Goal: Transaction & Acquisition: Book appointment/travel/reservation

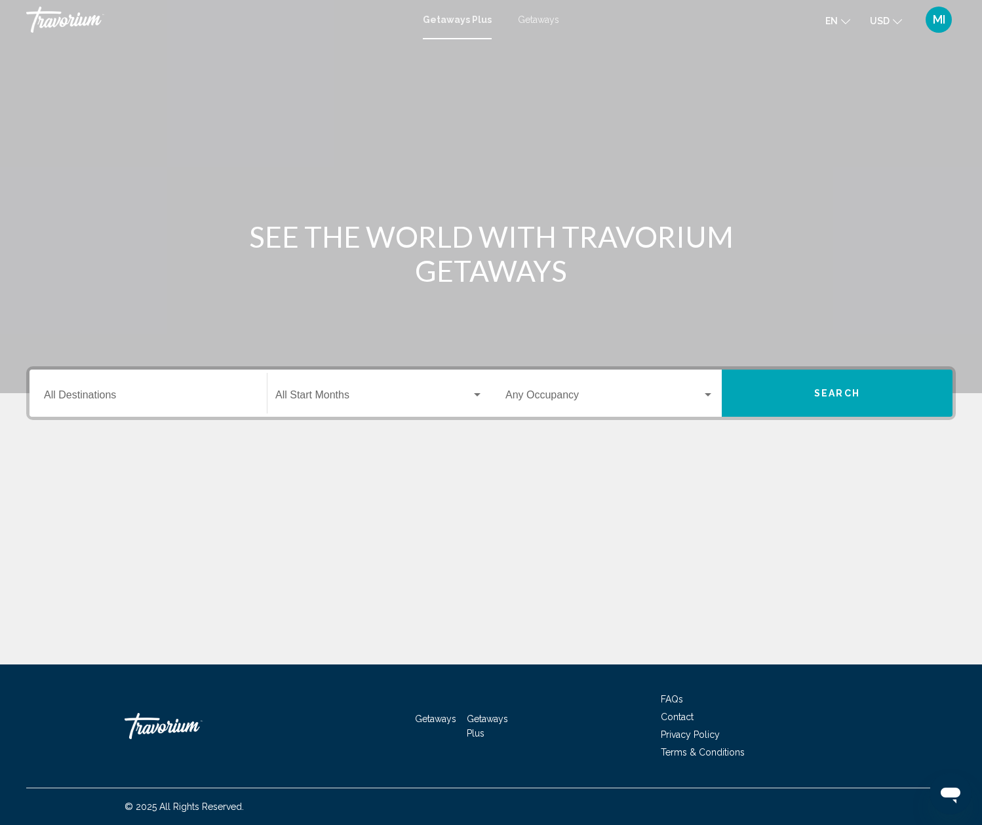
click at [75, 382] on div "Destination All Destinations" at bounding box center [148, 393] width 209 height 41
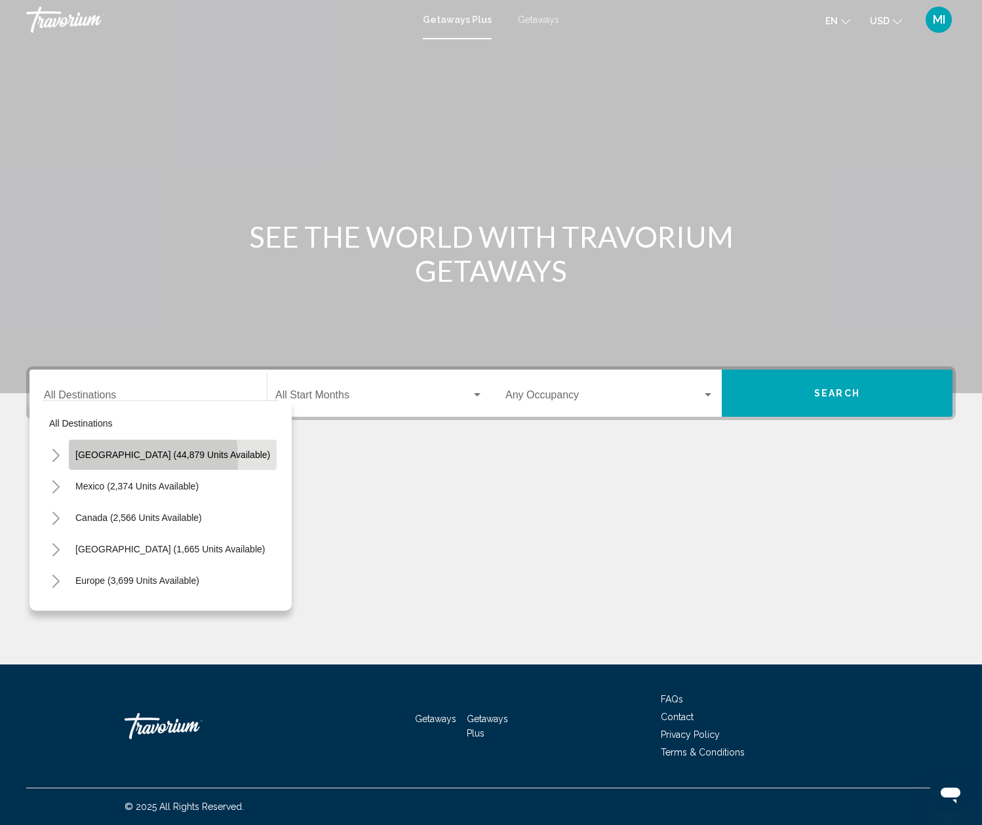
click at [111, 460] on span "[GEOGRAPHIC_DATA] (44,879 units available)" at bounding box center [172, 455] width 195 height 10
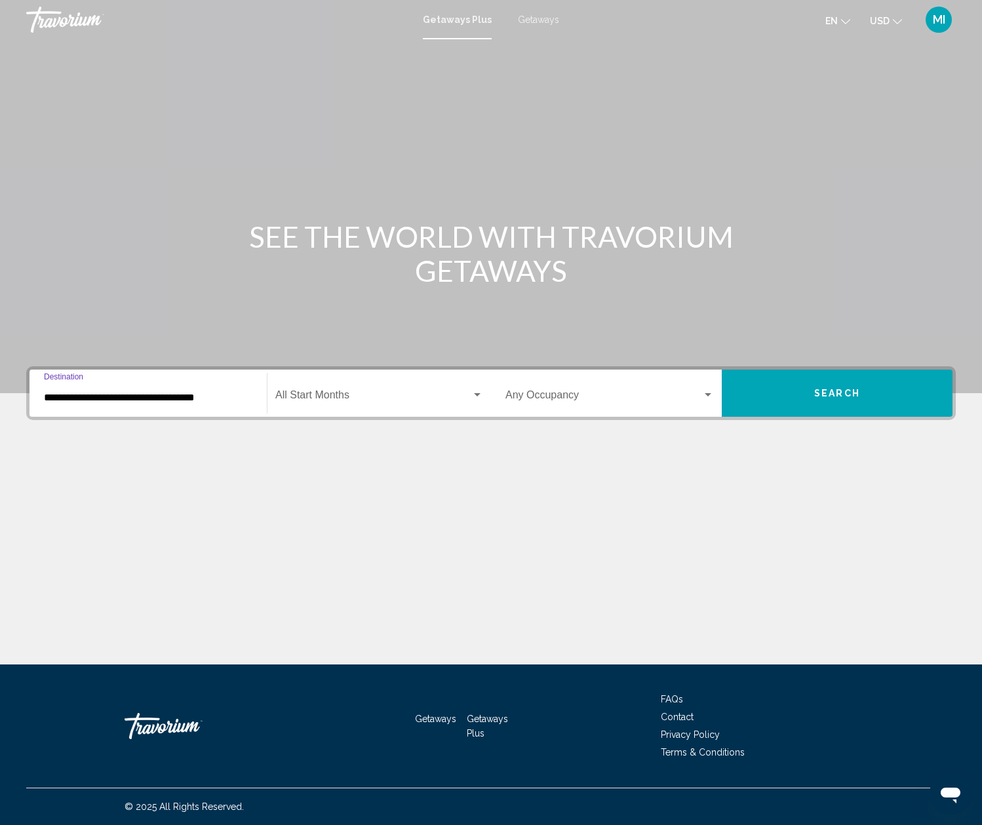
click at [328, 403] on div "Start Month All Start Months" at bounding box center [379, 393] width 208 height 41
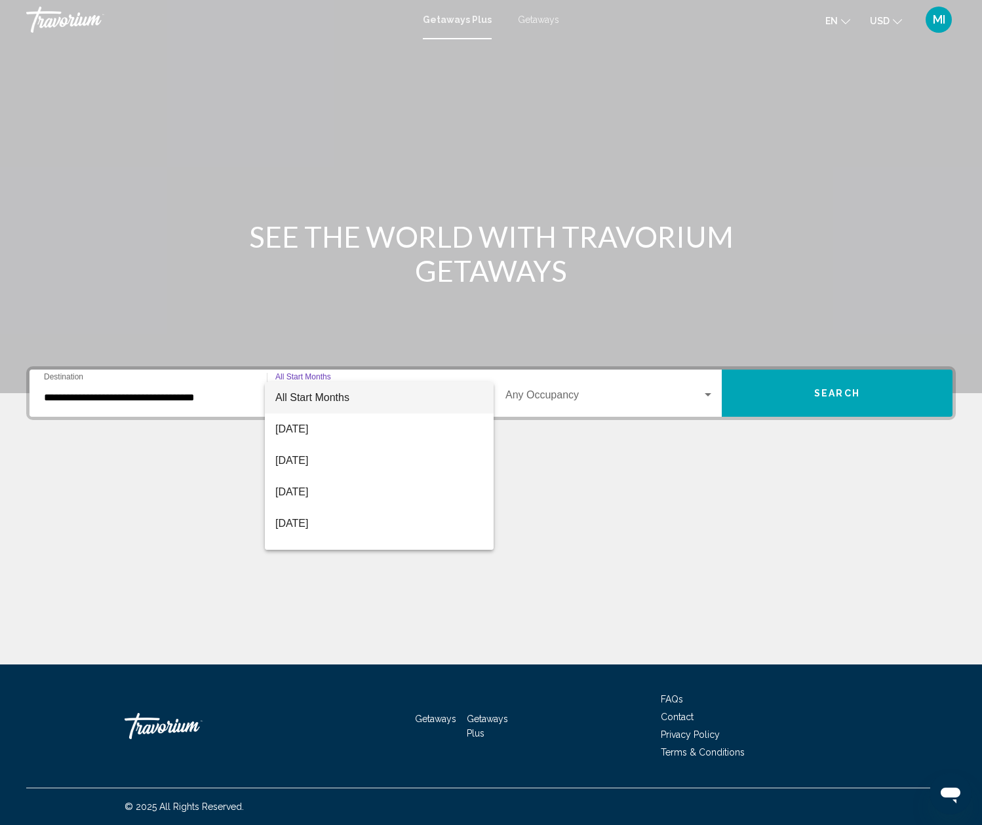
click at [191, 402] on div at bounding box center [491, 412] width 982 height 825
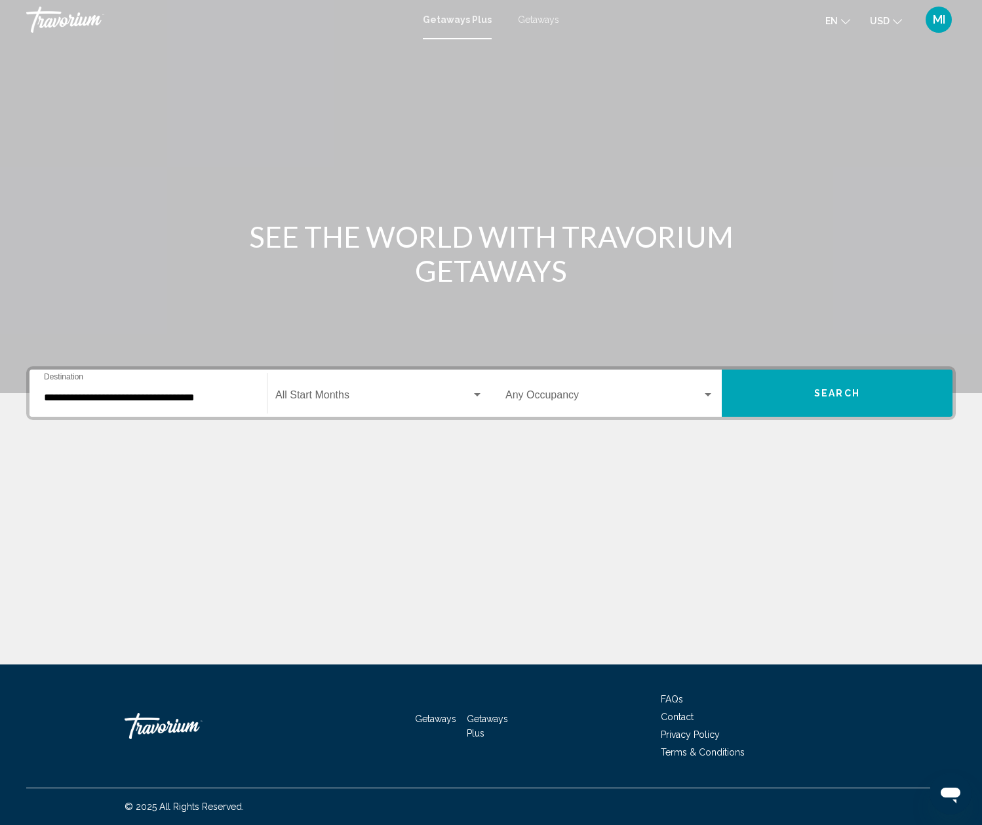
click at [191, 402] on input "**********" at bounding box center [148, 398] width 209 height 12
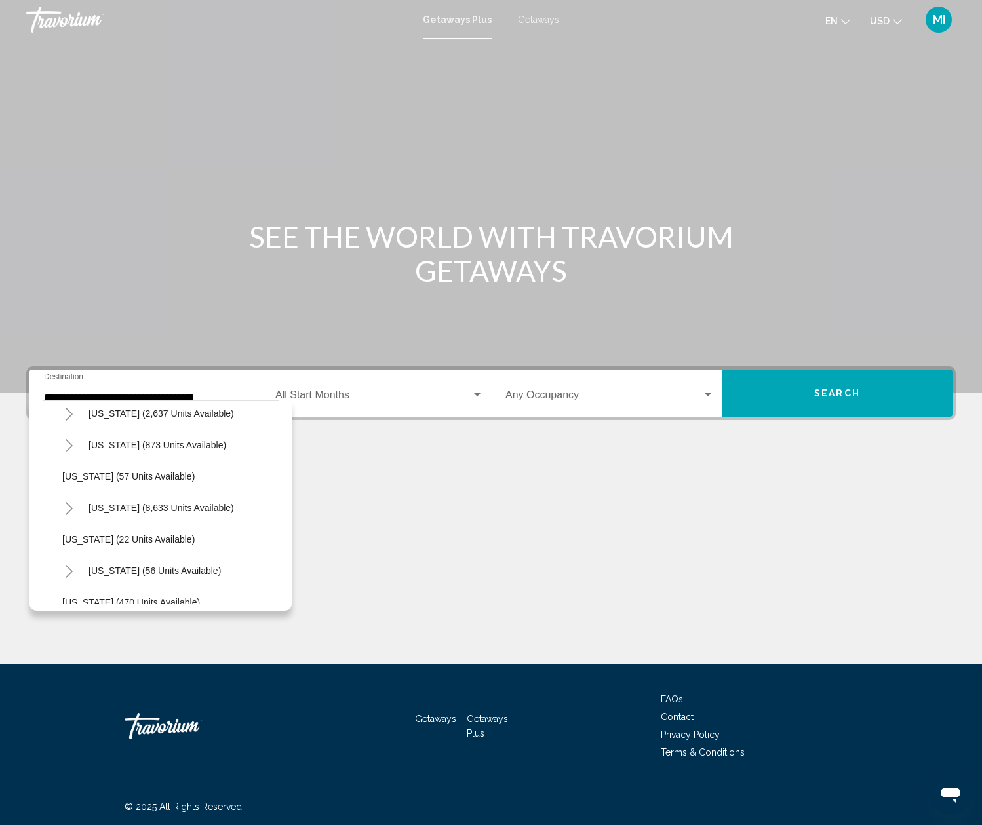
scroll to position [134, 0]
click at [121, 507] on span "[US_STATE] (8,633 units available)" at bounding box center [162, 509] width 146 height 10
type input "**********"
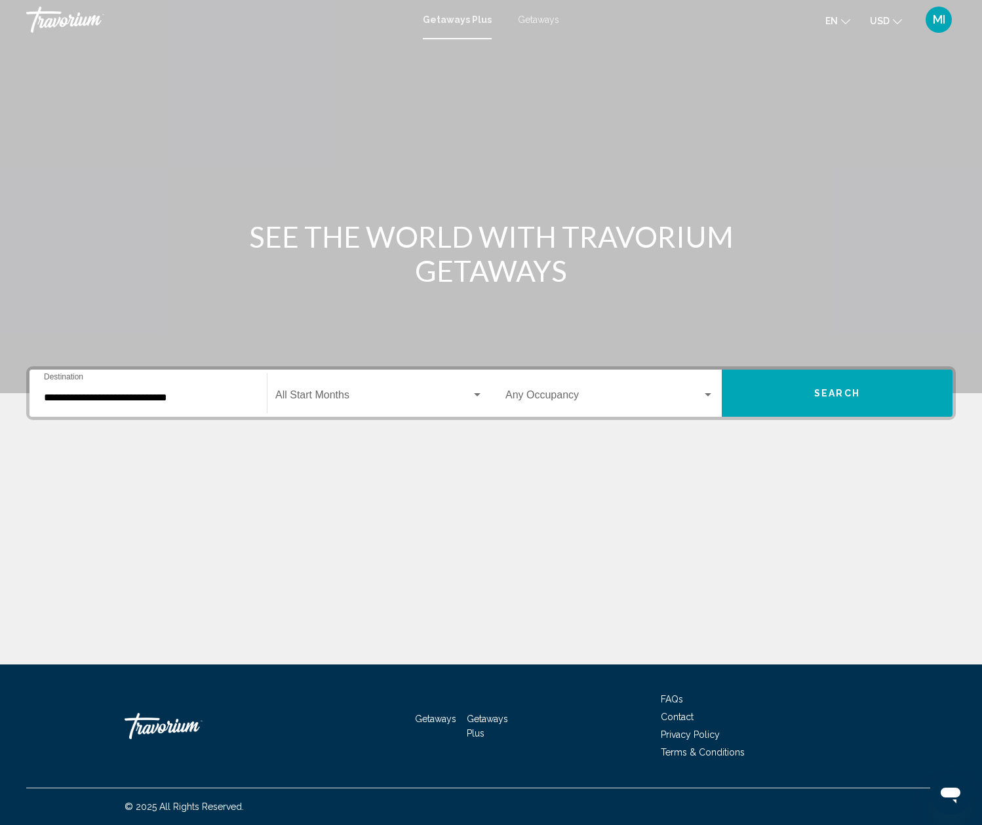
click at [537, 18] on span "Getaways" at bounding box center [538, 19] width 41 height 10
click at [61, 386] on div "Destination All Destinations" at bounding box center [148, 393] width 209 height 41
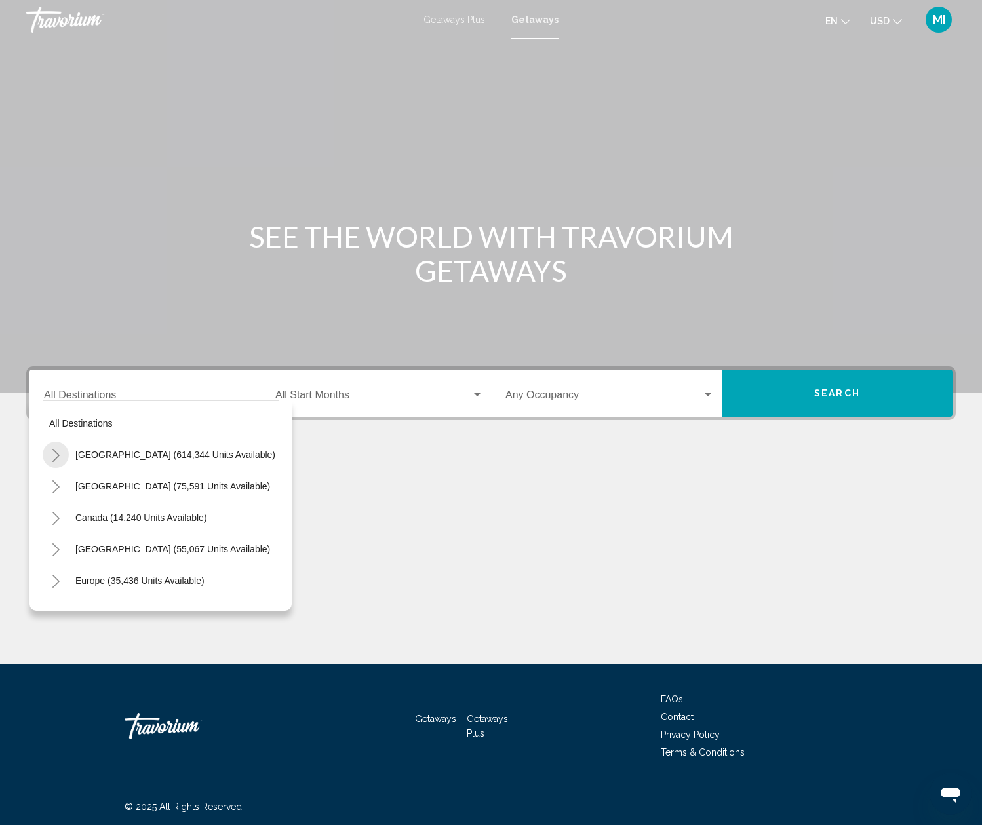
click at [56, 454] on icon "Toggle United States (614,344 units available)" at bounding box center [55, 455] width 7 height 13
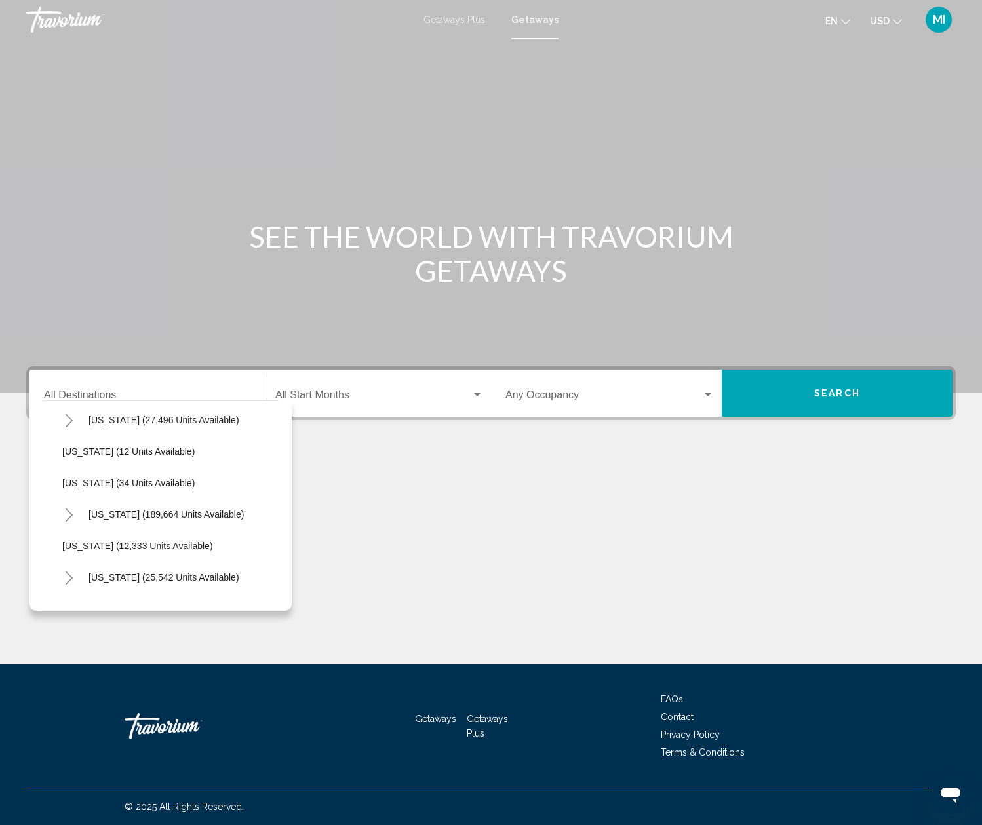
scroll to position [164, 0]
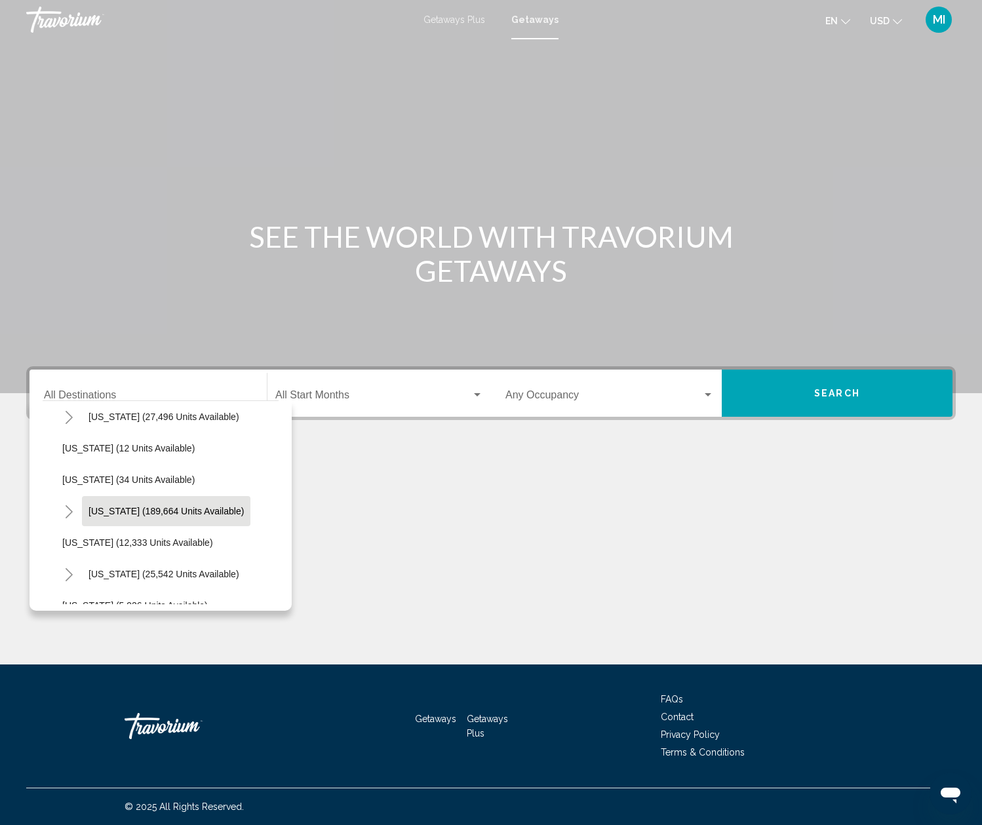
click at [111, 508] on span "[US_STATE] (189,664 units available)" at bounding box center [166, 511] width 155 height 10
type input "**********"
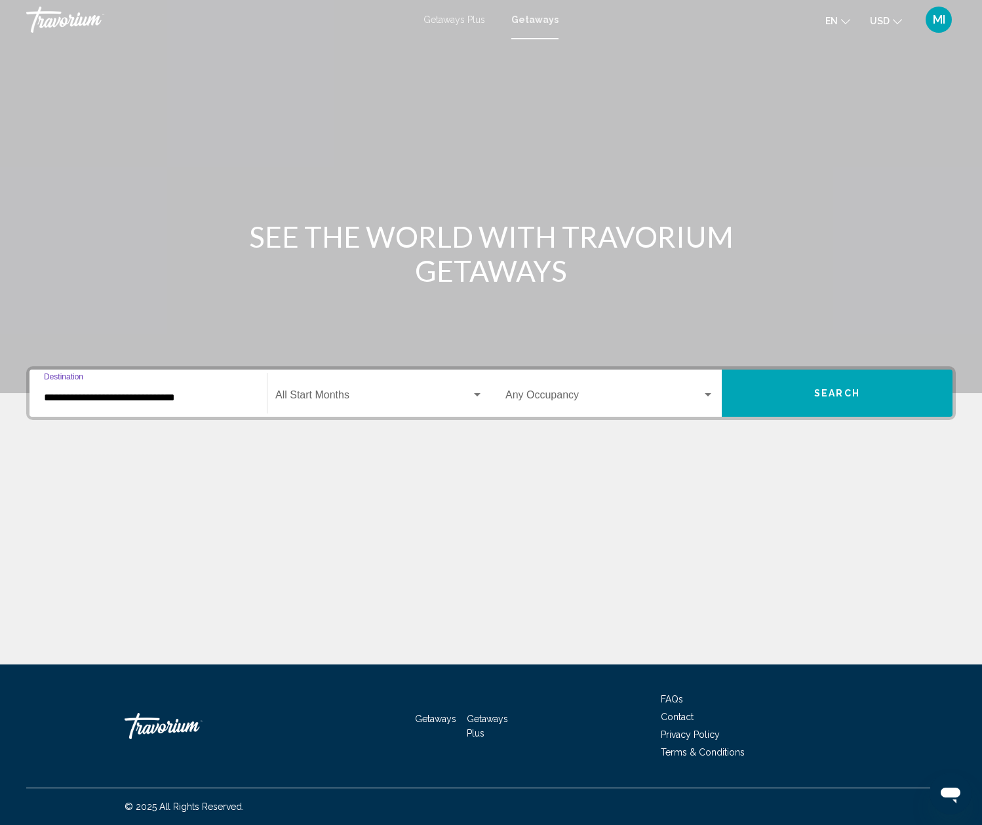
click at [357, 396] on span "Search widget" at bounding box center [373, 398] width 196 height 12
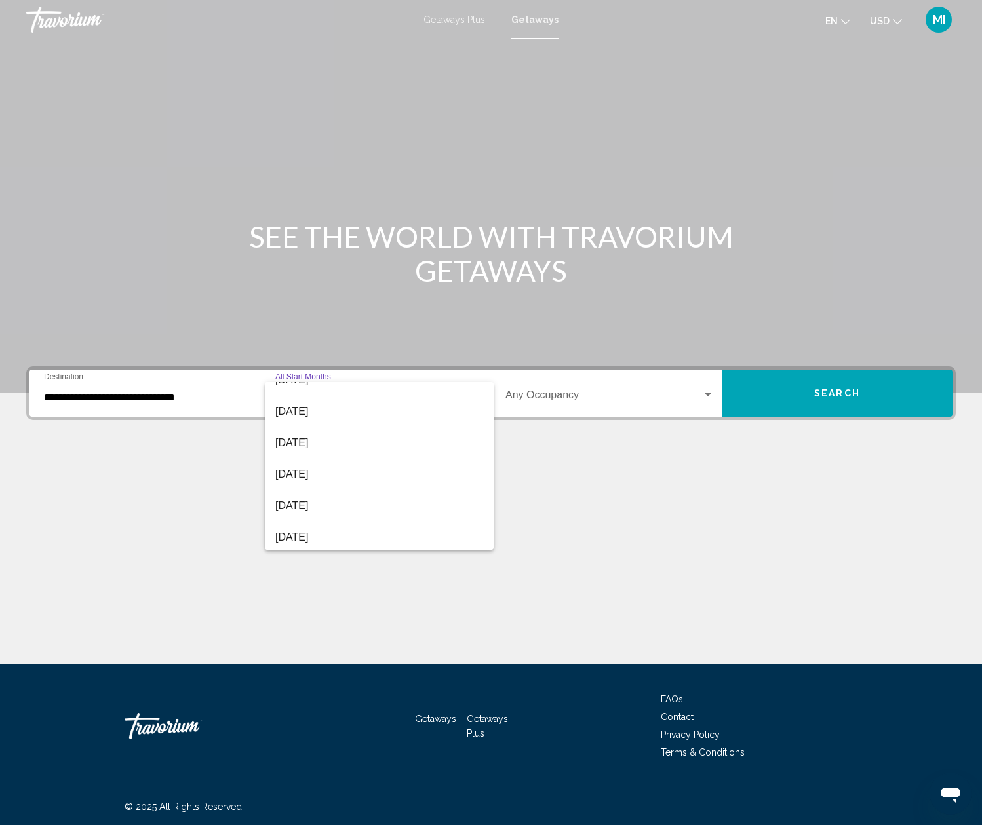
scroll to position [157, 0]
click at [334, 491] on span "[DATE]" at bounding box center [379, 492] width 208 height 31
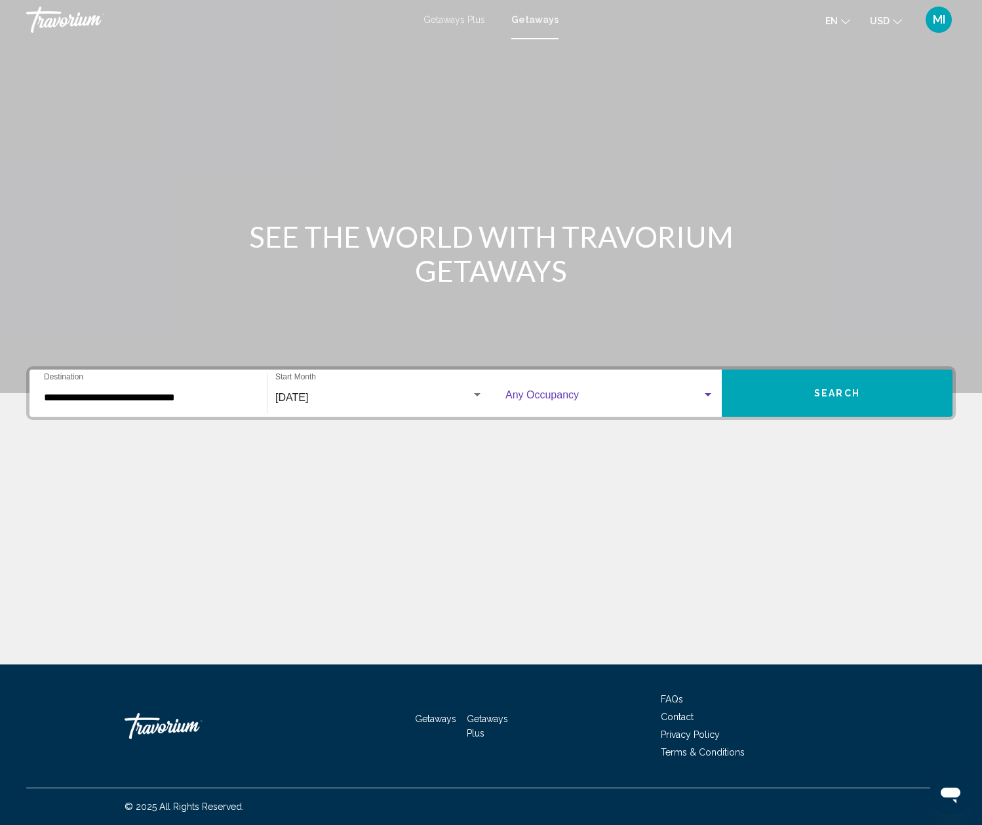
click at [546, 401] on span "Search widget" at bounding box center [604, 398] width 197 height 12
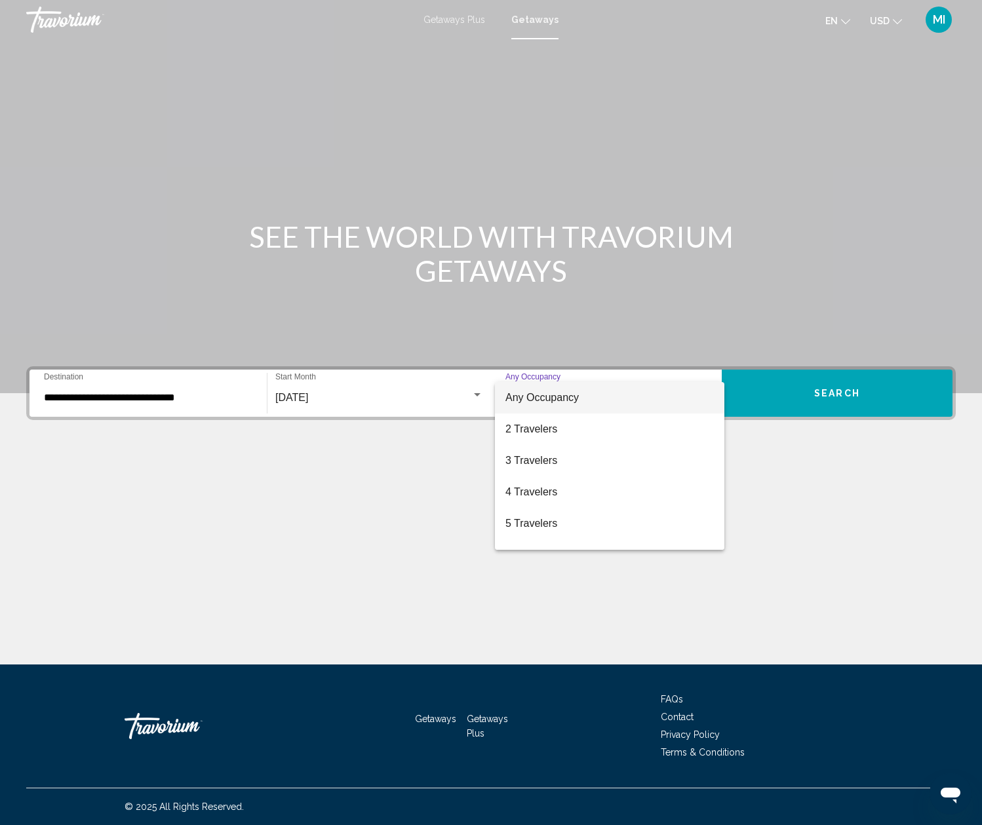
click at [589, 401] on span "Any Occupancy" at bounding box center [610, 397] width 209 height 31
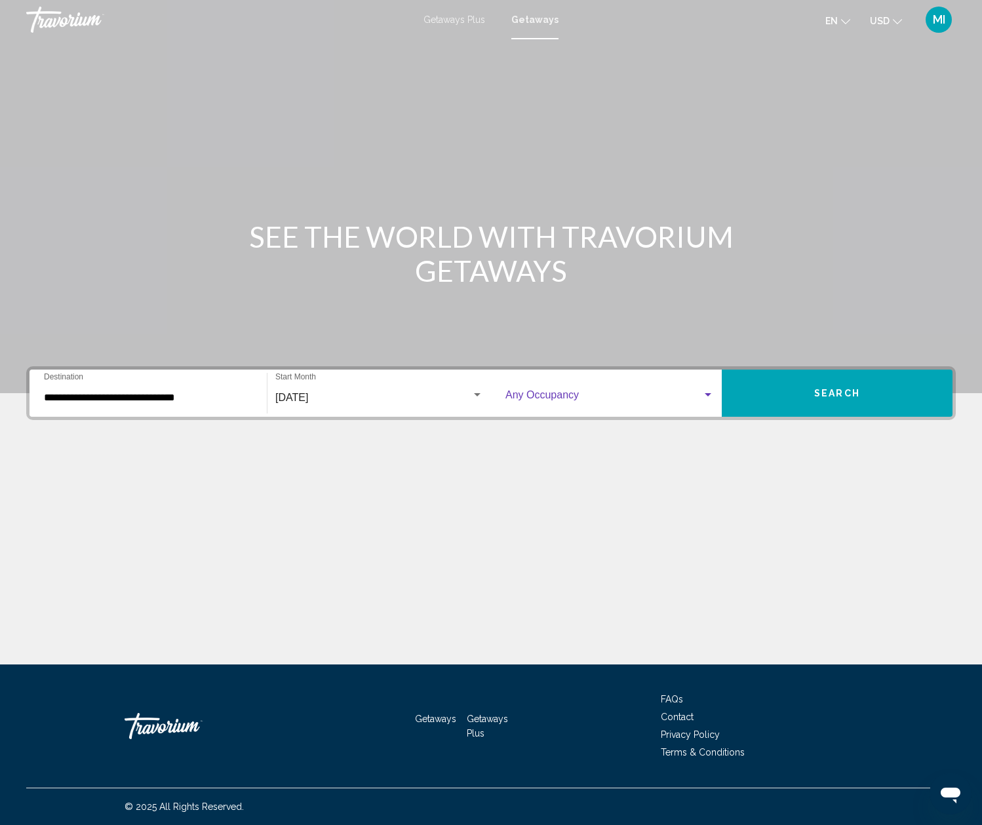
click at [831, 395] on span "Search" at bounding box center [837, 394] width 46 height 10
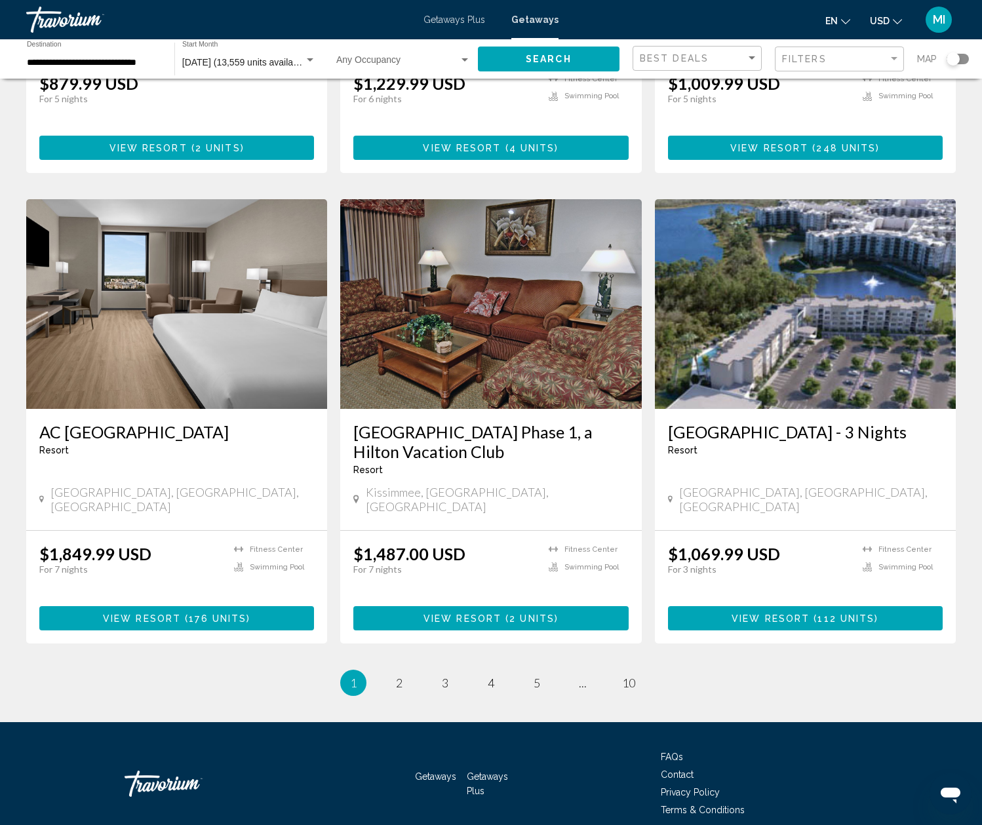
scroll to position [1339, 0]
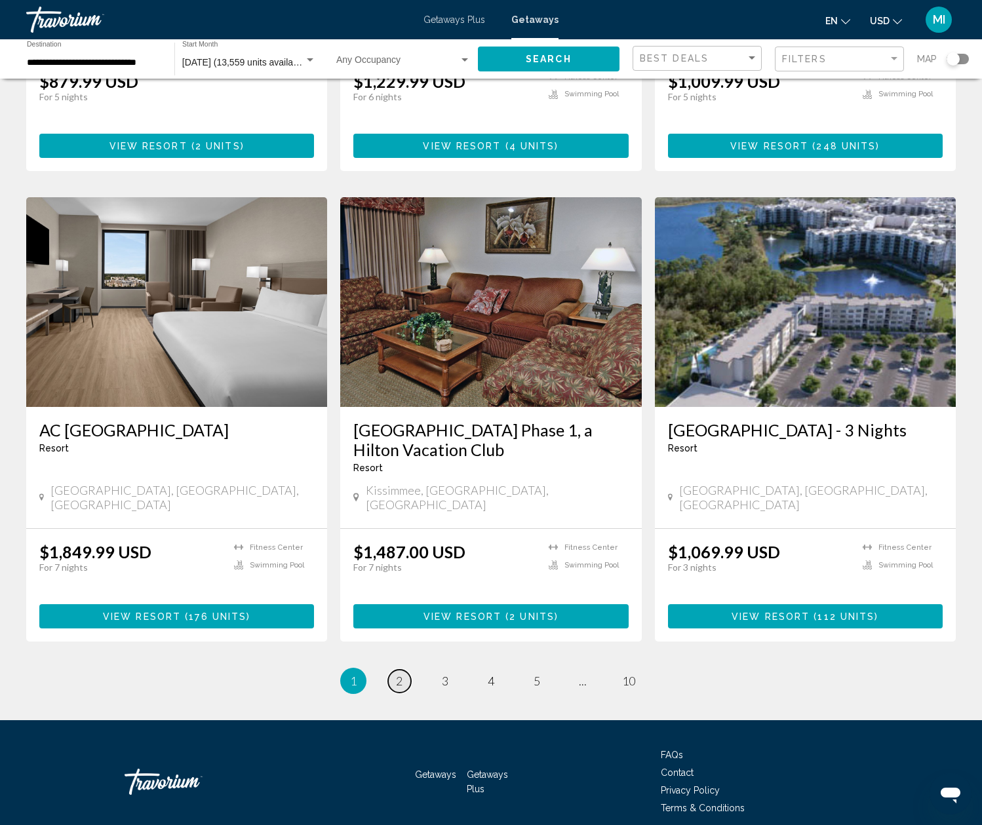
click at [403, 674] on span "2" at bounding box center [399, 681] width 7 height 14
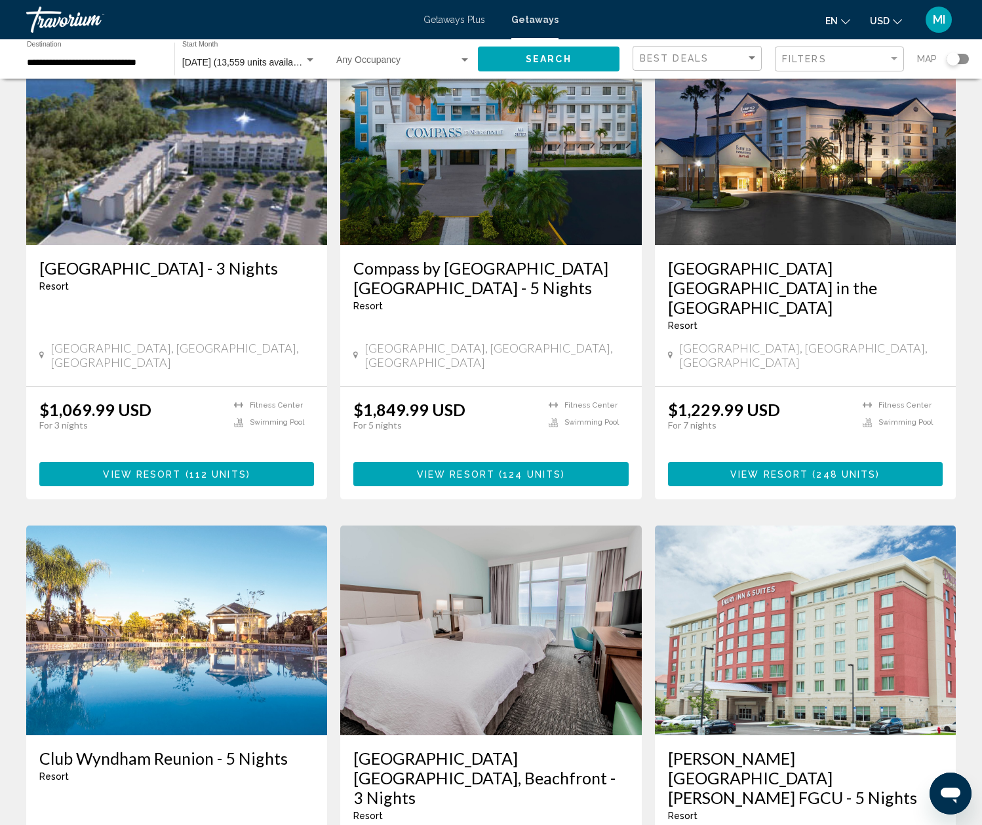
scroll to position [1025, 0]
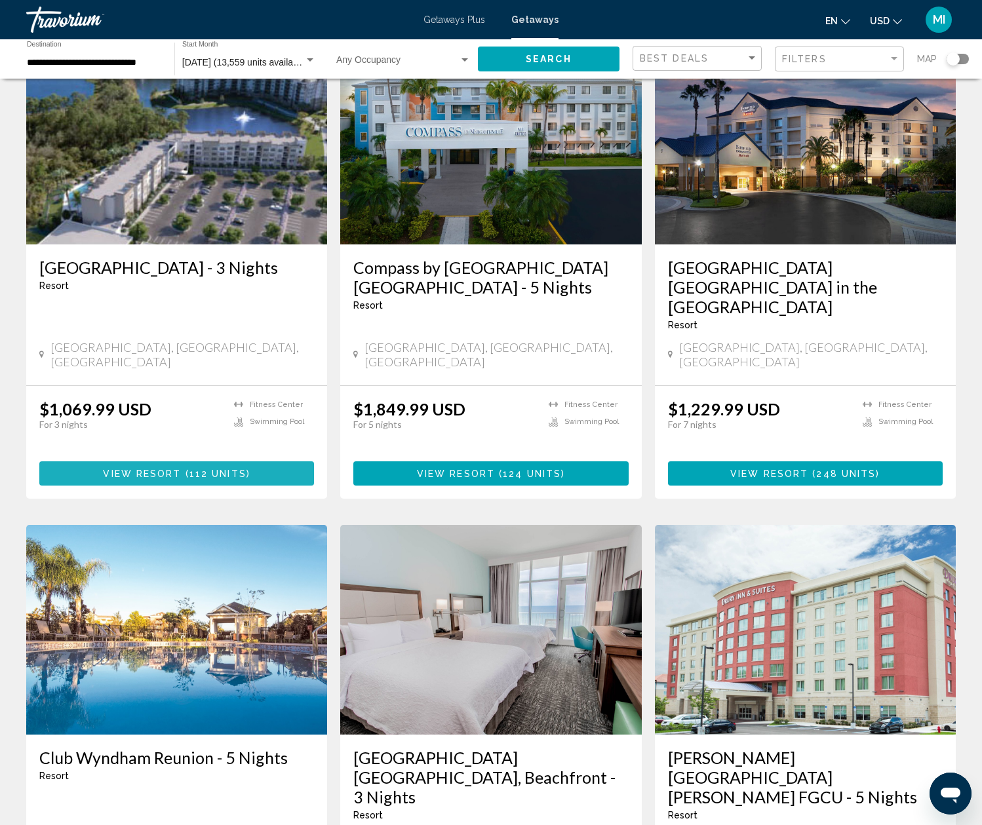
click at [189, 469] on span "112 units" at bounding box center [217, 474] width 57 height 10
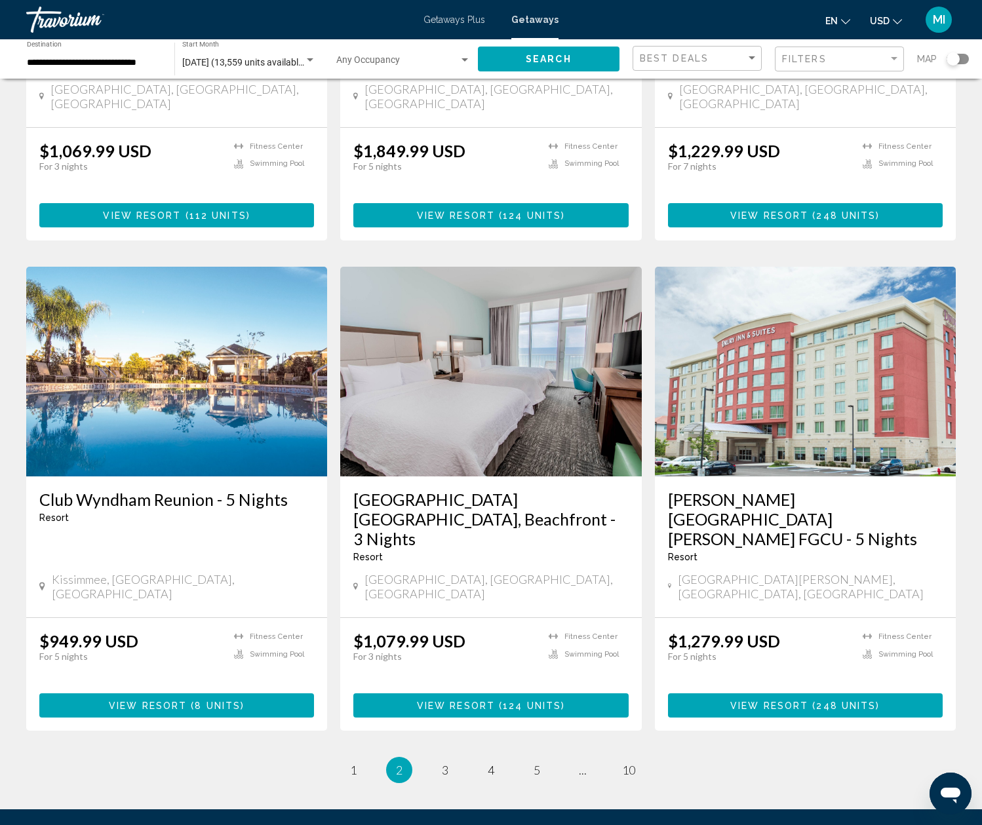
scroll to position [1285, 0]
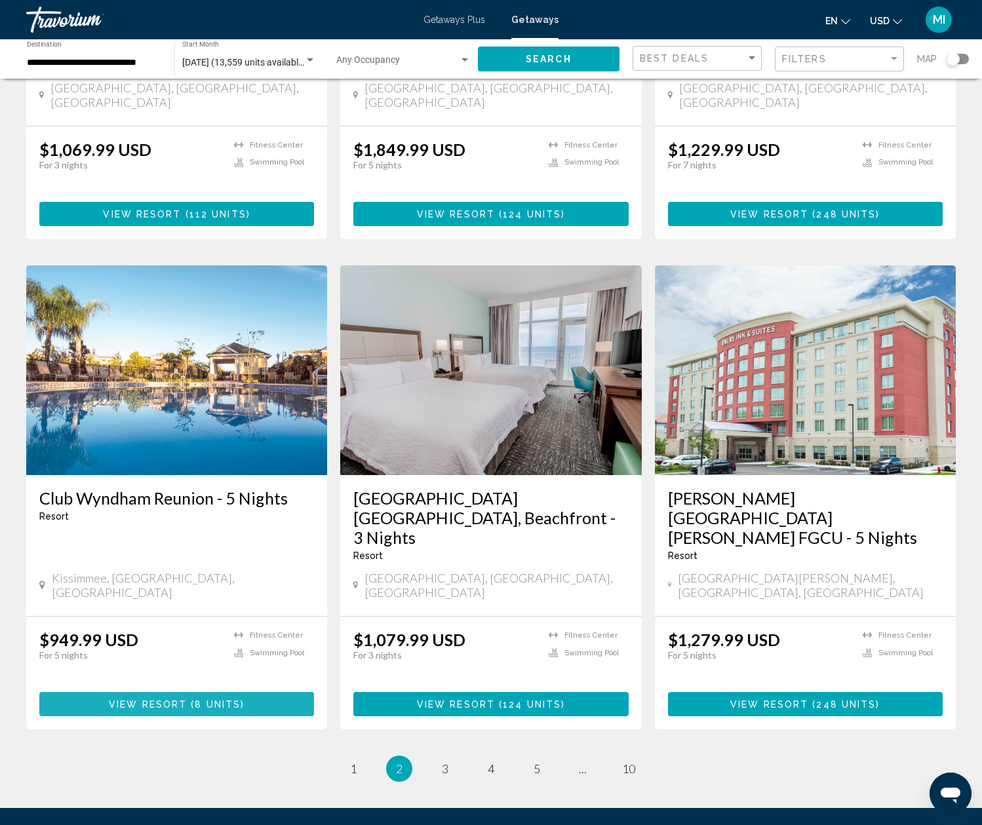
click at [158, 700] on span "View Resort" at bounding box center [148, 705] width 78 height 10
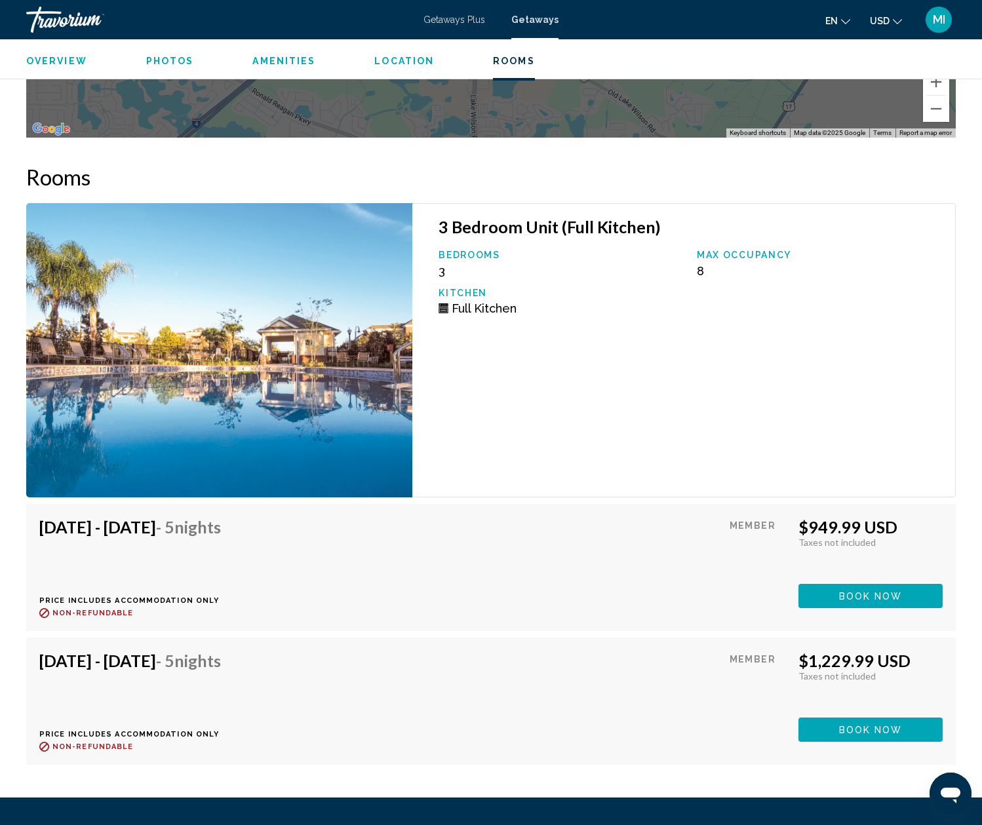
scroll to position [2278, 0]
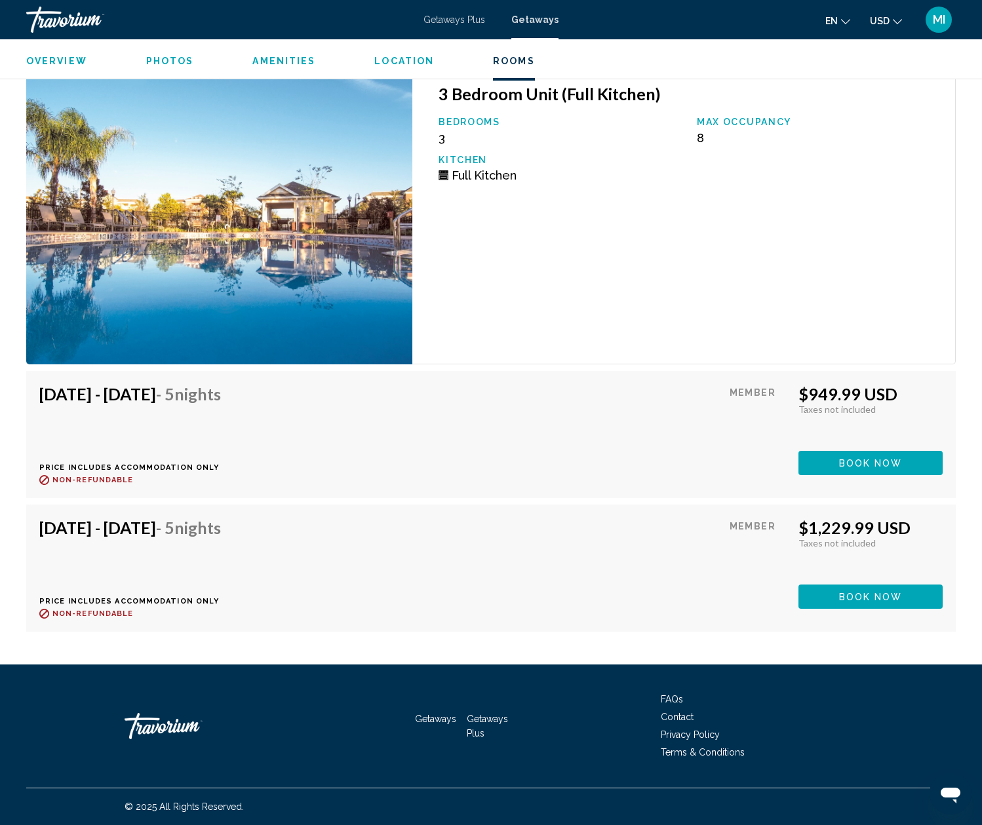
click at [940, 24] on span "MI" at bounding box center [939, 19] width 12 height 13
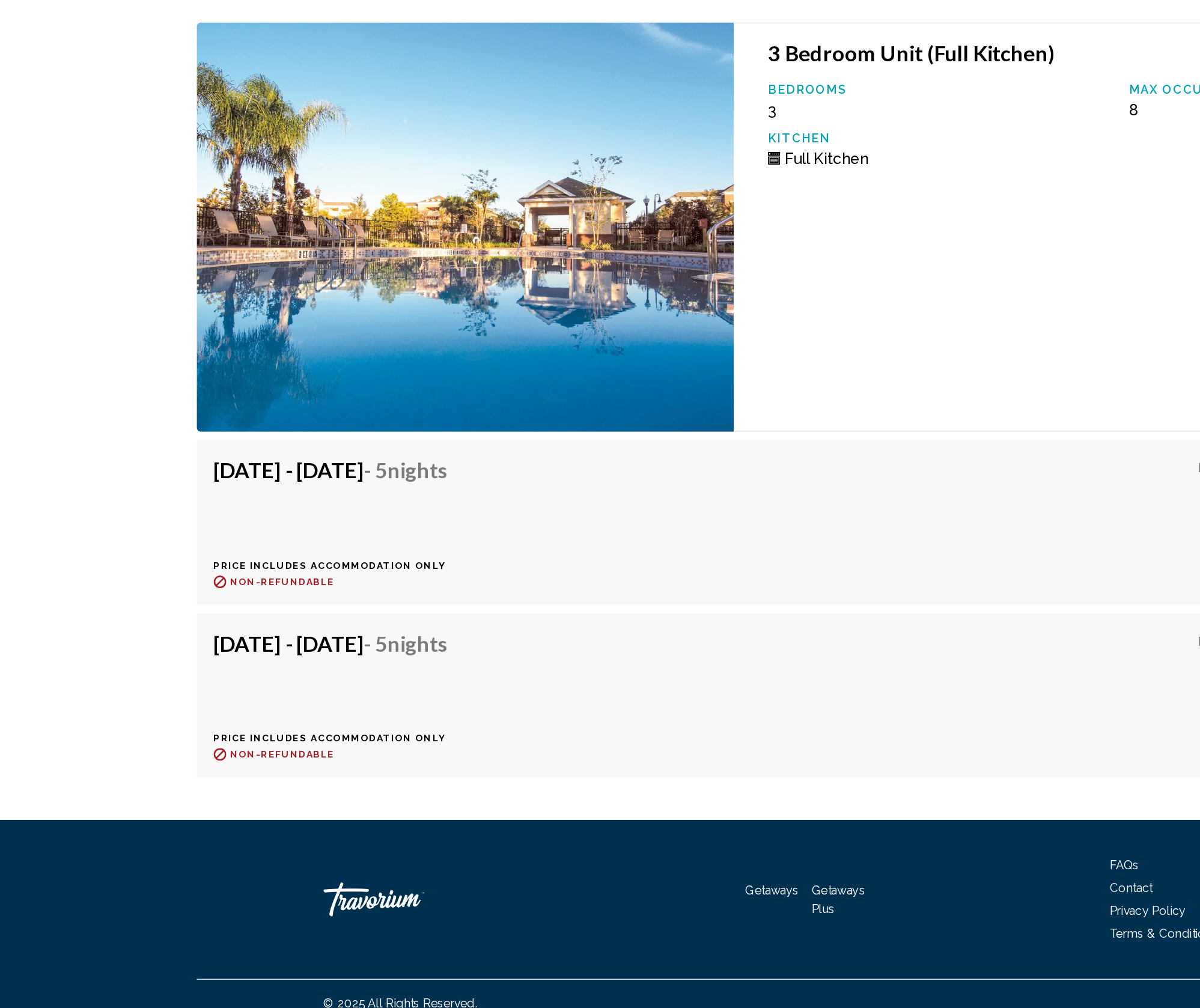
scroll to position [1835, 0]
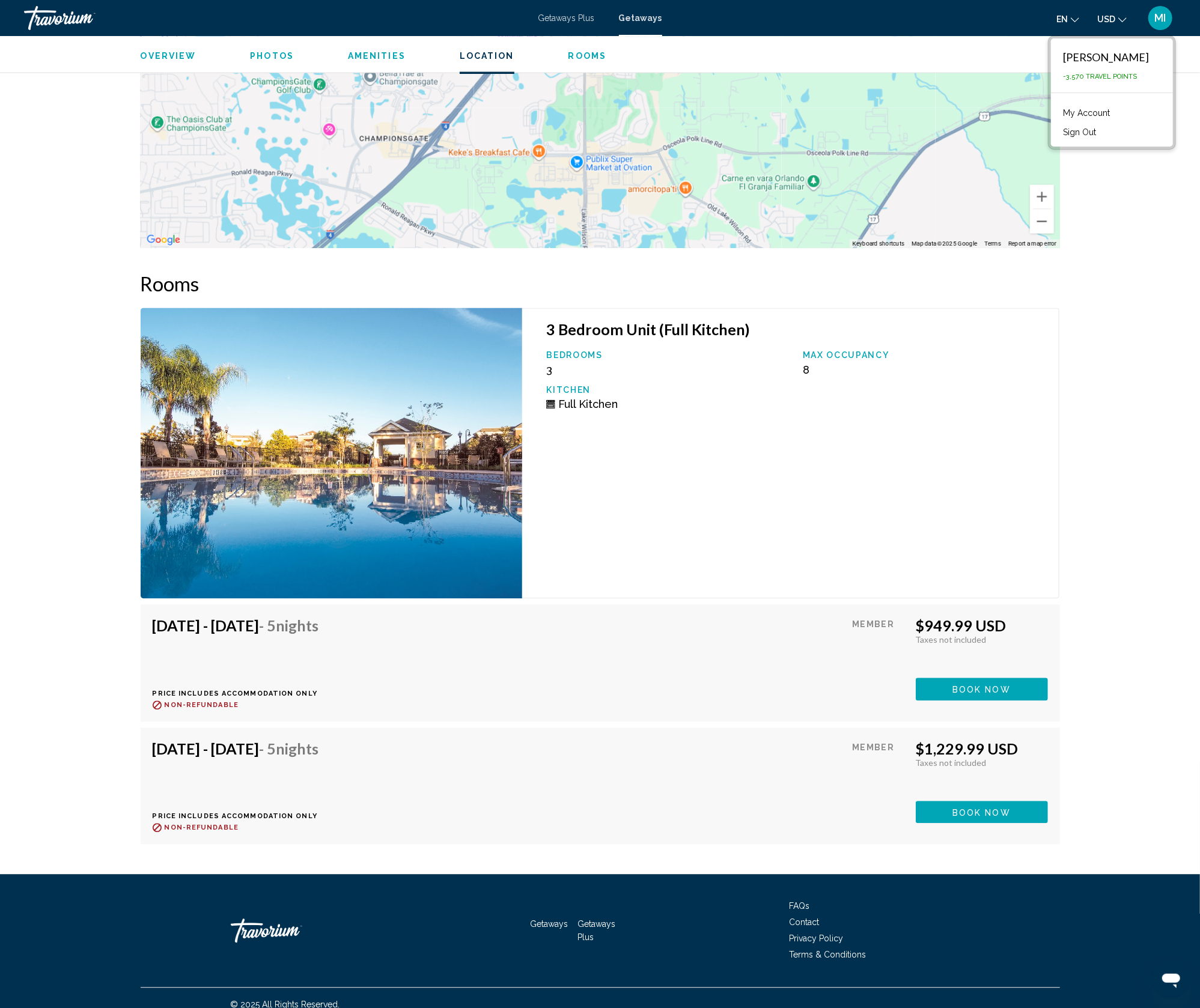
click at [565, 20] on span "Getaways Plus" at bounding box center [567, 17] width 57 height 9
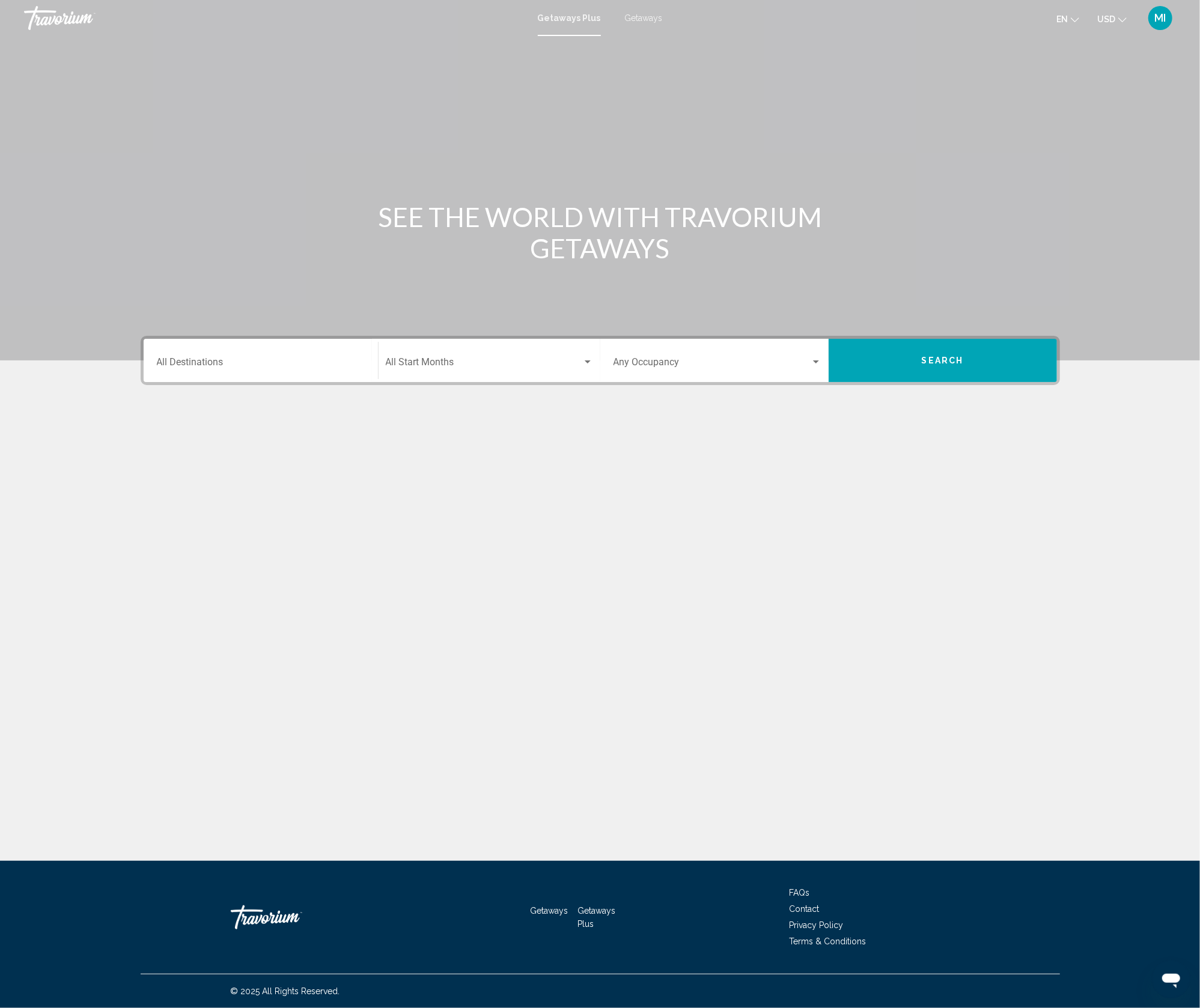
click at [298, 352] on div "Destination All Destinations" at bounding box center [260, 360] width 208 height 38
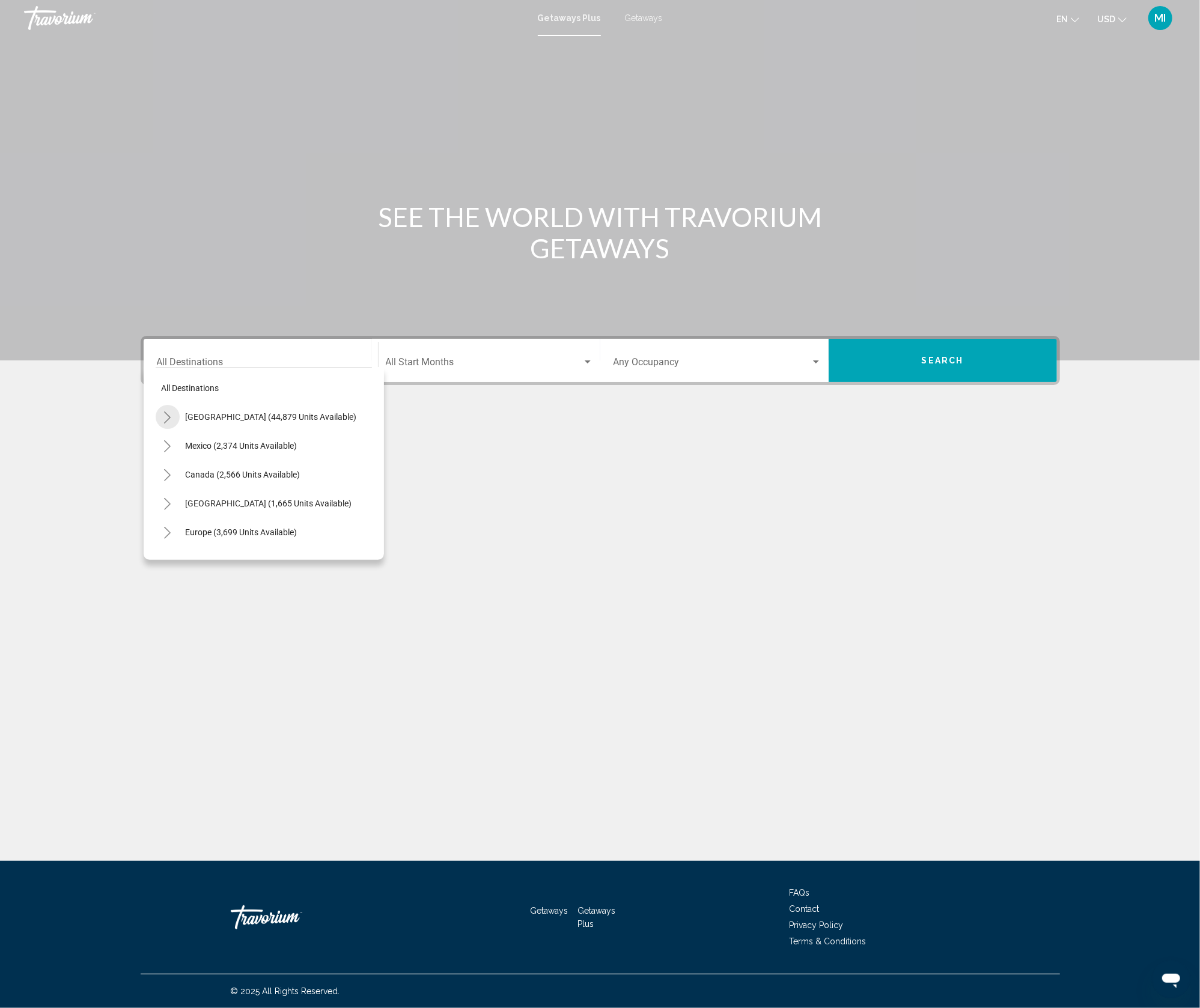
click at [163, 416] on icon "Toggle United States (44,879 units available)" at bounding box center [168, 417] width 9 height 12
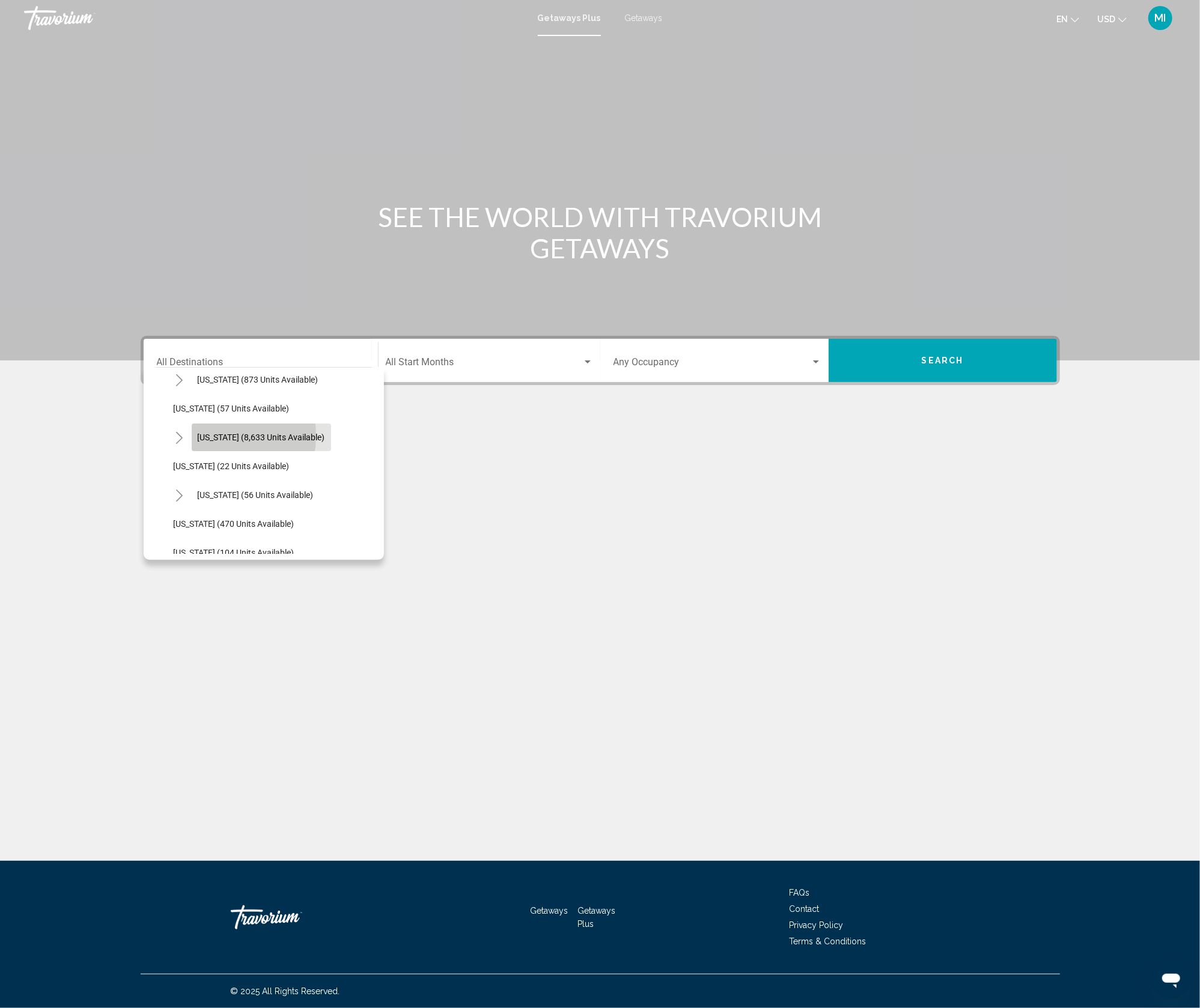
click at [206, 435] on span "[US_STATE] (8,633 units available)" at bounding box center [261, 437] width 127 height 9
type input "**********"
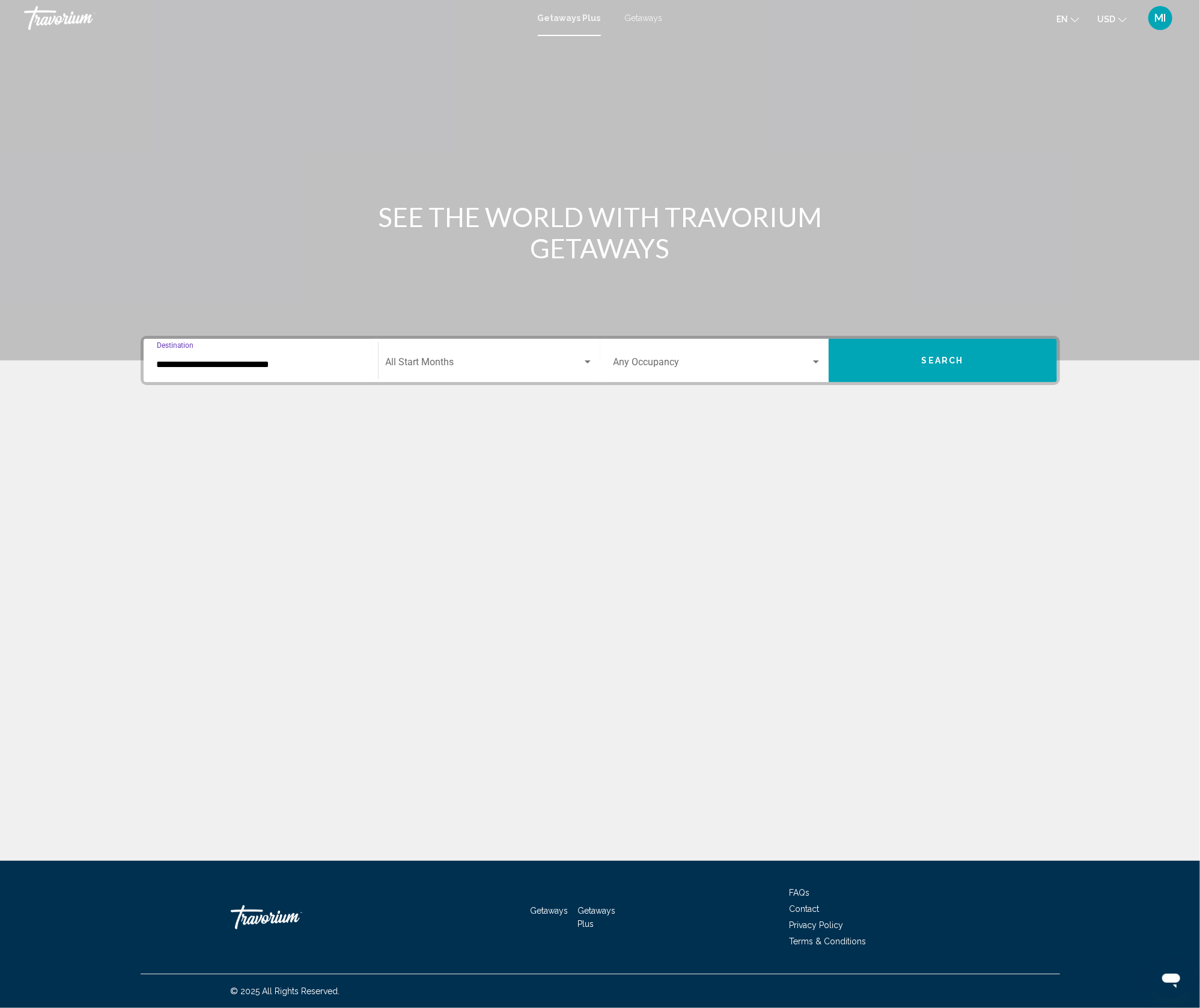
click at [457, 359] on span "Search widget" at bounding box center [484, 365] width 196 height 11
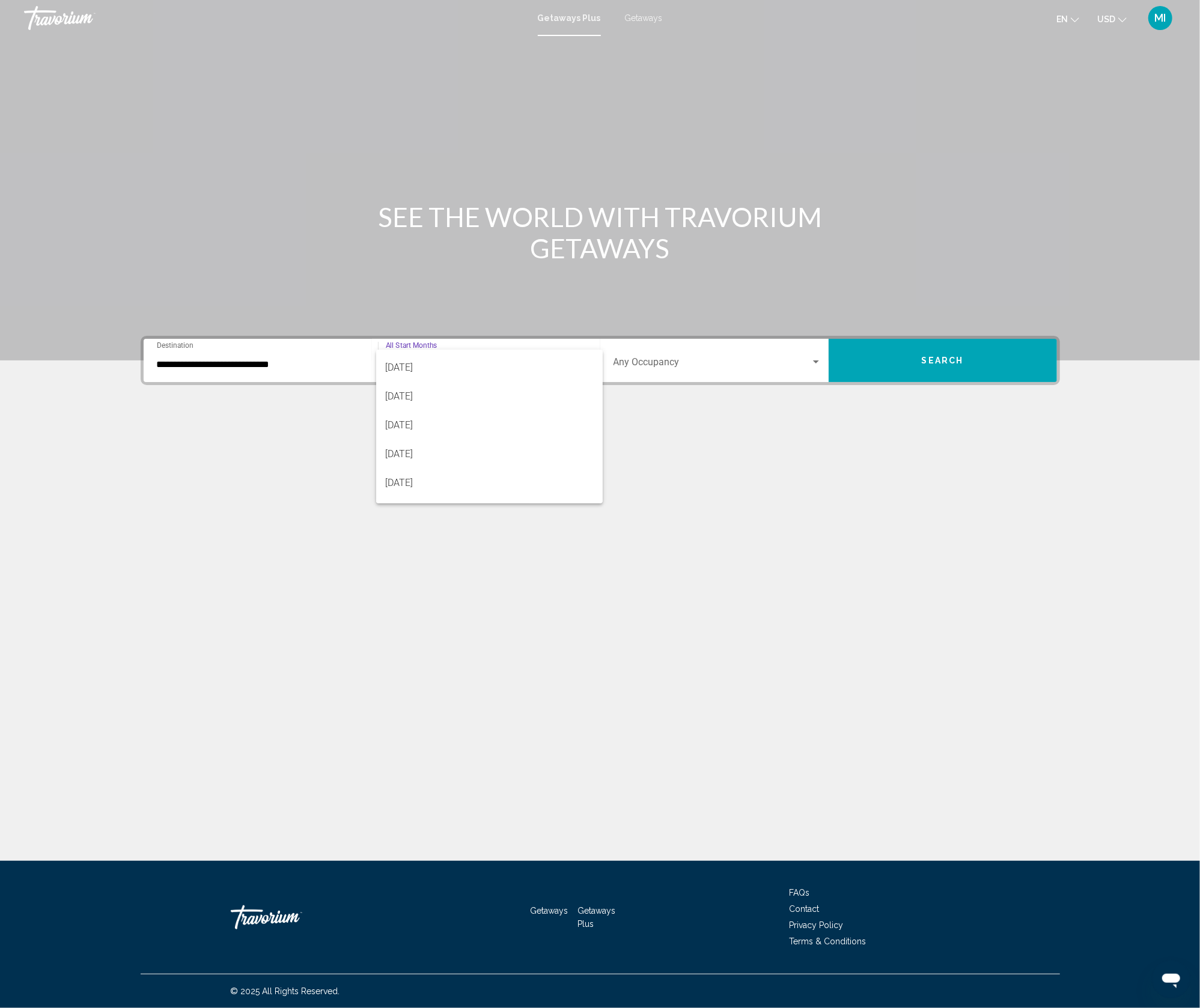
scroll to position [144, 0]
click at [449, 448] on span "[DATE]" at bounding box center [490, 450] width 207 height 28
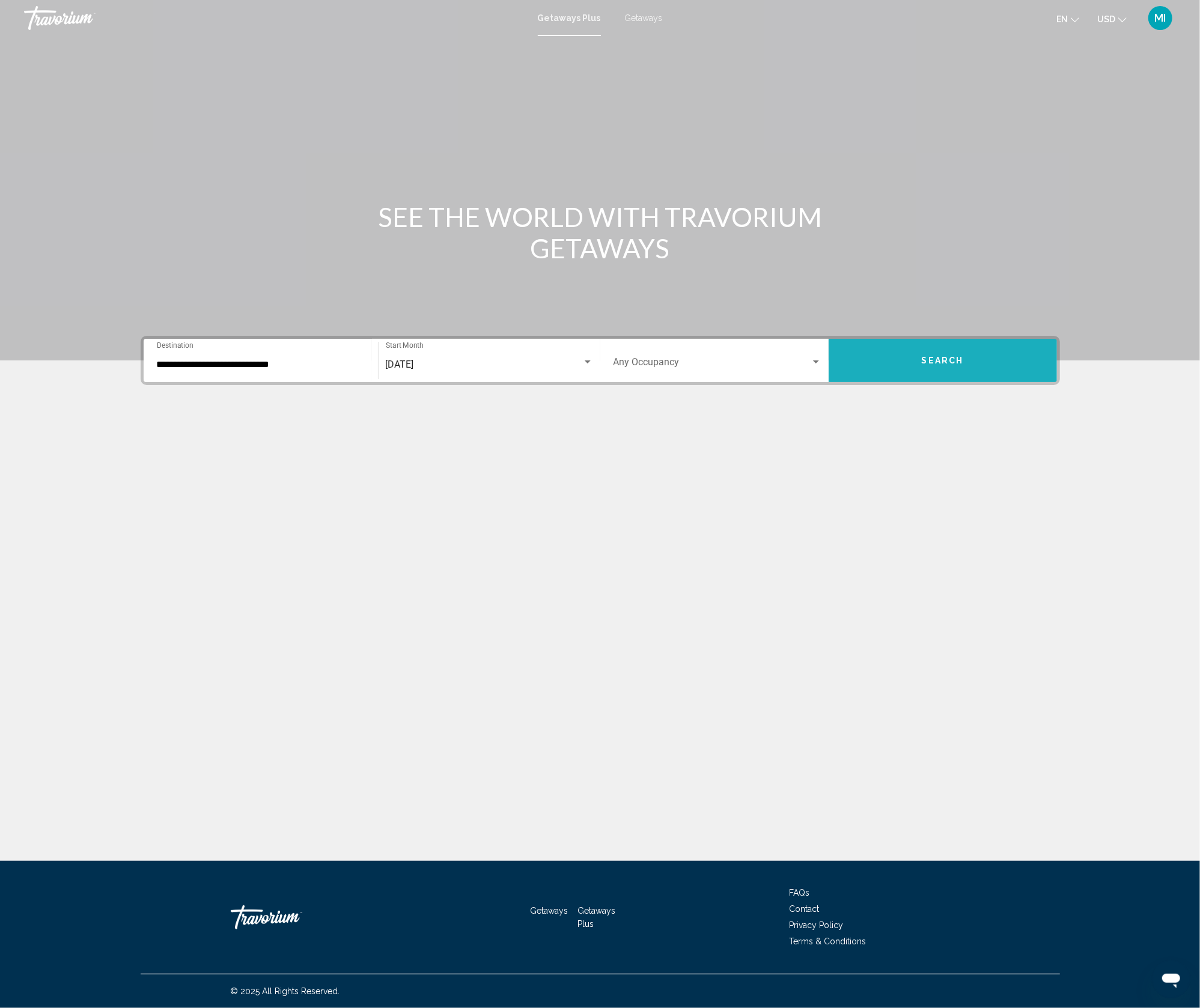
click at [900, 367] on button "Search" at bounding box center [942, 360] width 228 height 43
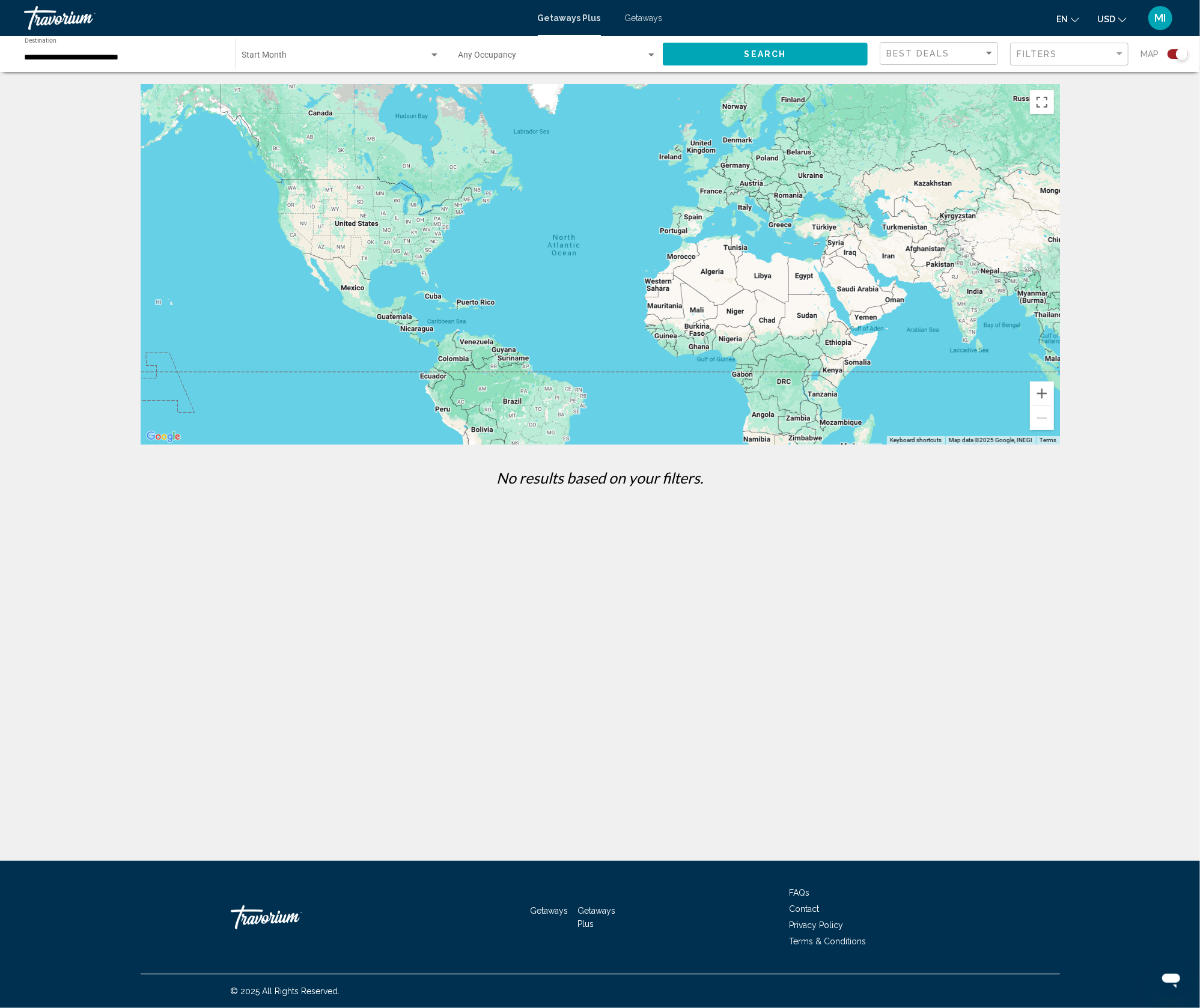
click at [900, 13] on button "MI" at bounding box center [1161, 18] width 31 height 26
click at [900, 116] on link "My Account" at bounding box center [1086, 113] width 59 height 16
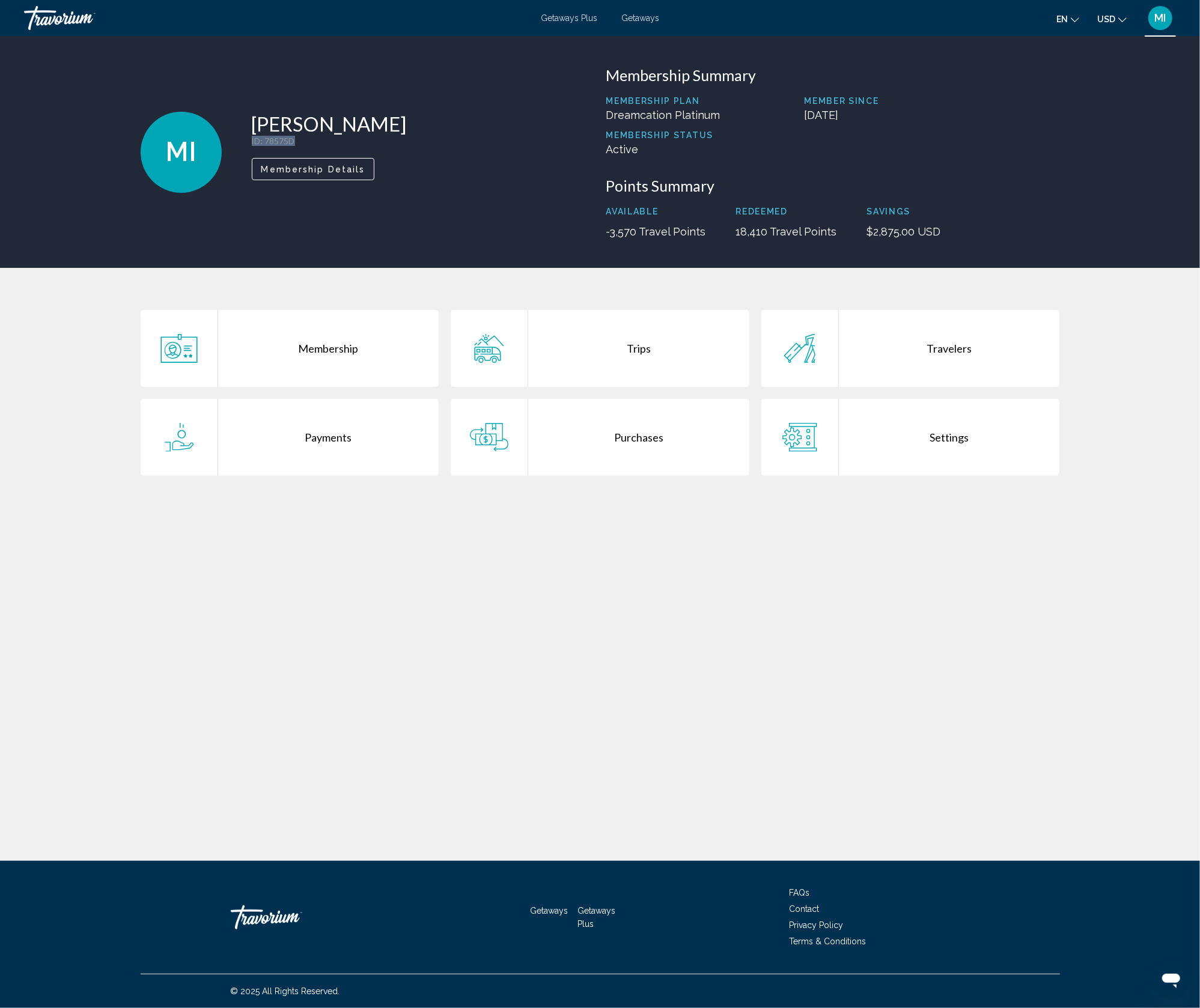
drag, startPoint x: 303, startPoint y: 143, endPoint x: 250, endPoint y: 143, distance: 53.0
click at [252, 143] on p "ID : 78575D" at bounding box center [329, 140] width 155 height 10
copy p "ID : 78575D"
